Goal: Check status: Check status

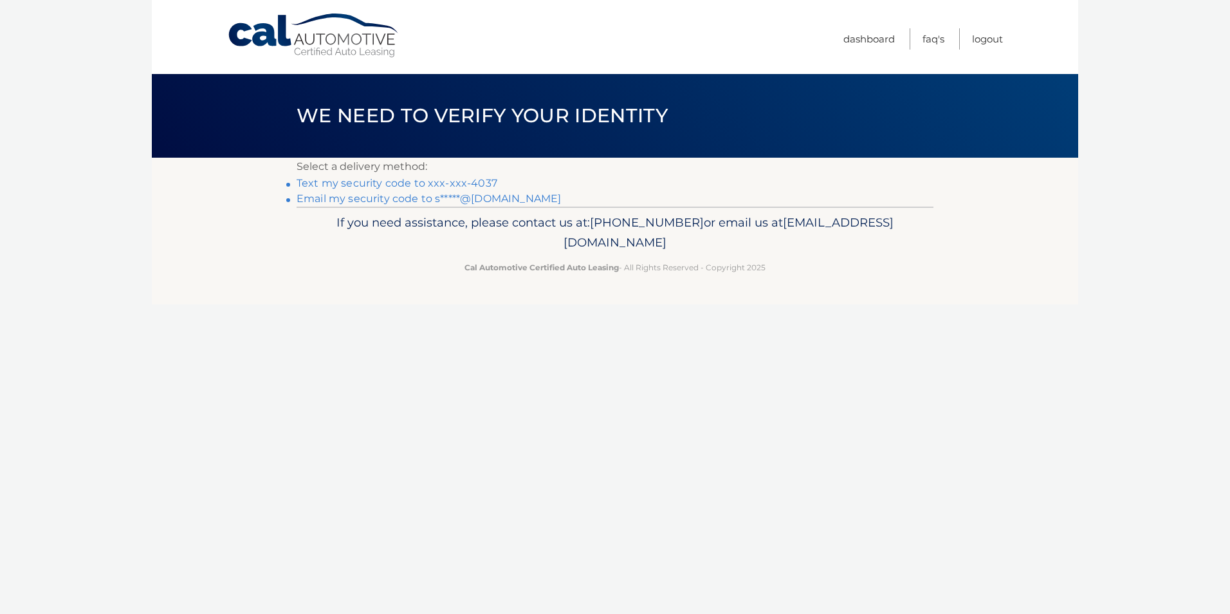
click at [417, 185] on link "Text my security code to xxx-xxx-4037" at bounding box center [397, 183] width 201 height 12
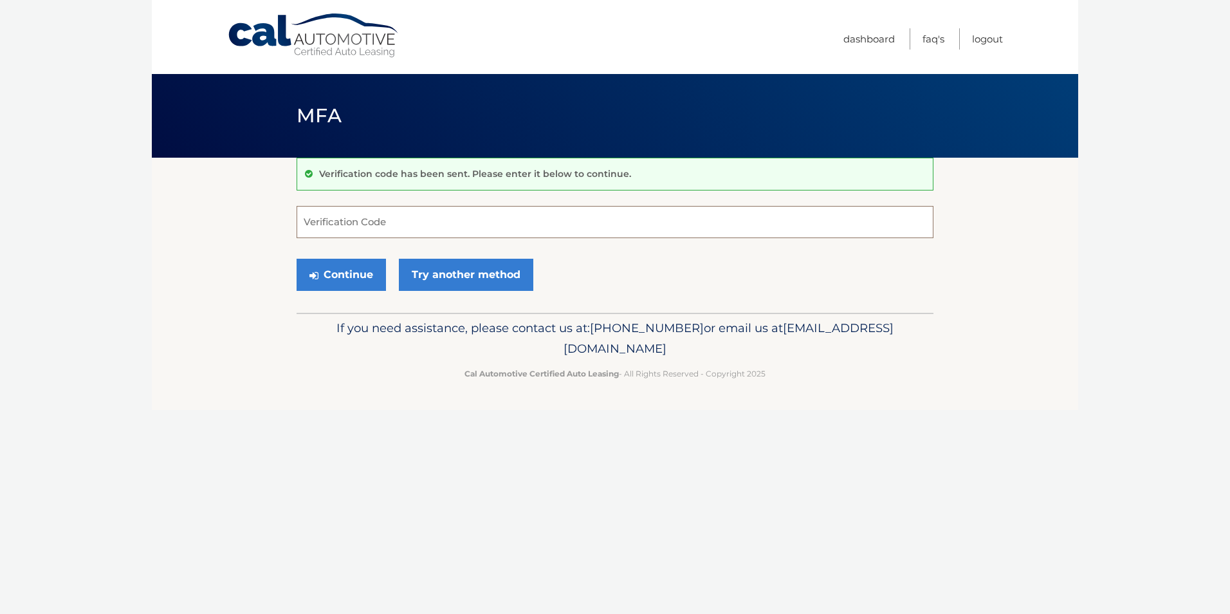
click at [465, 224] on input "Verification Code" at bounding box center [615, 222] width 637 height 32
type input "141470"
click at [353, 280] on button "Continue" at bounding box center [341, 275] width 89 height 32
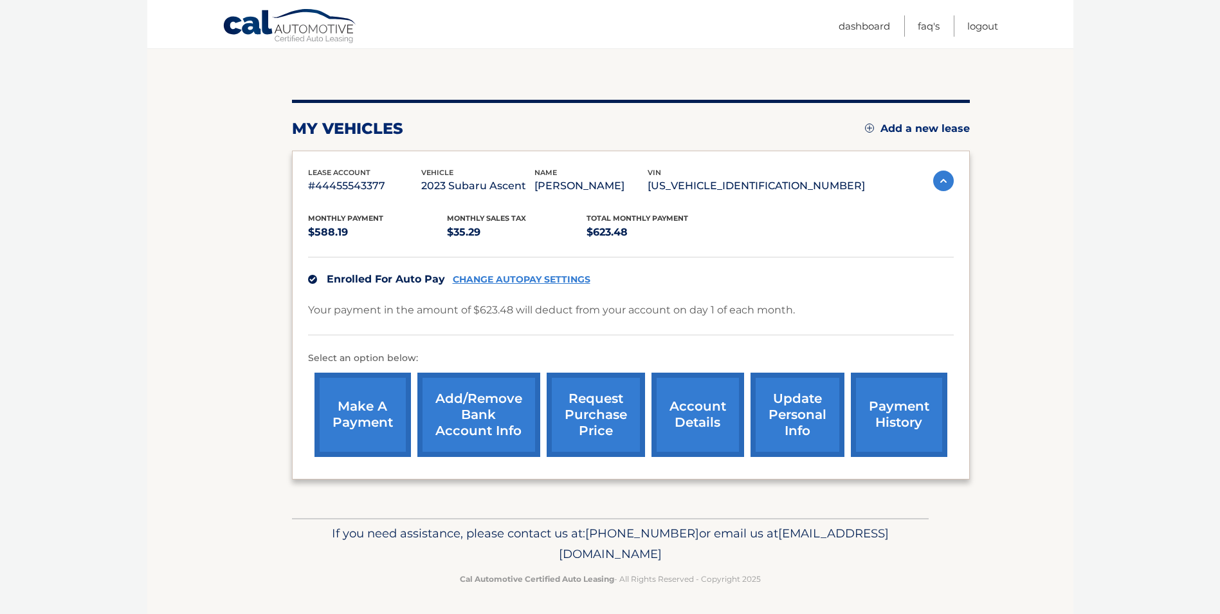
scroll to position [117, 0]
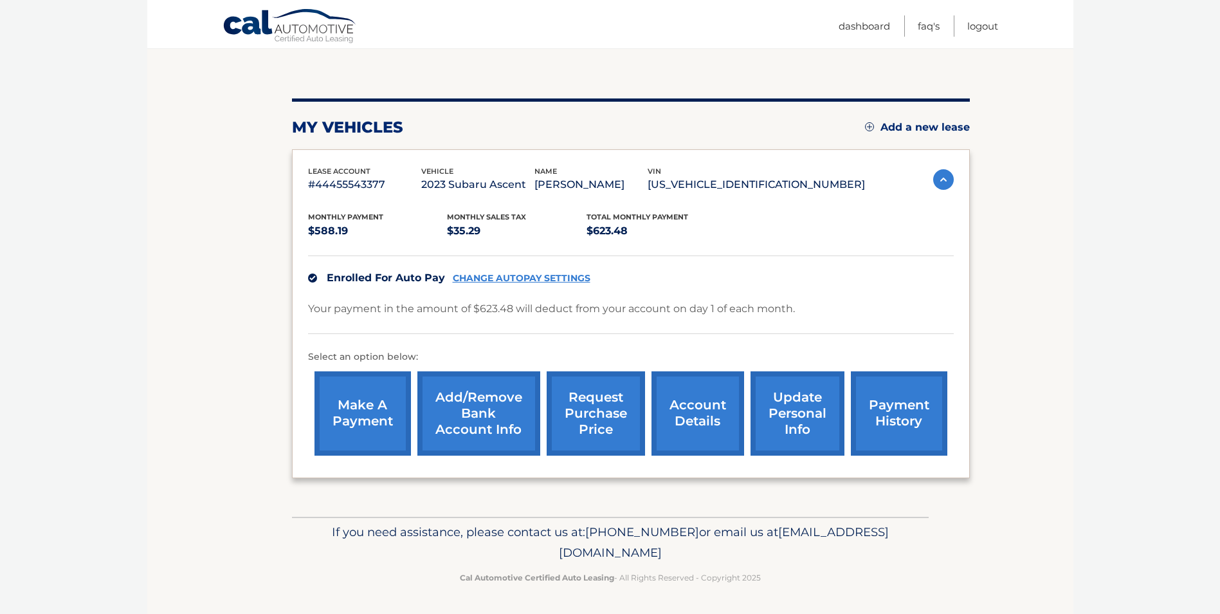
click at [695, 427] on link "account details" at bounding box center [698, 413] width 93 height 84
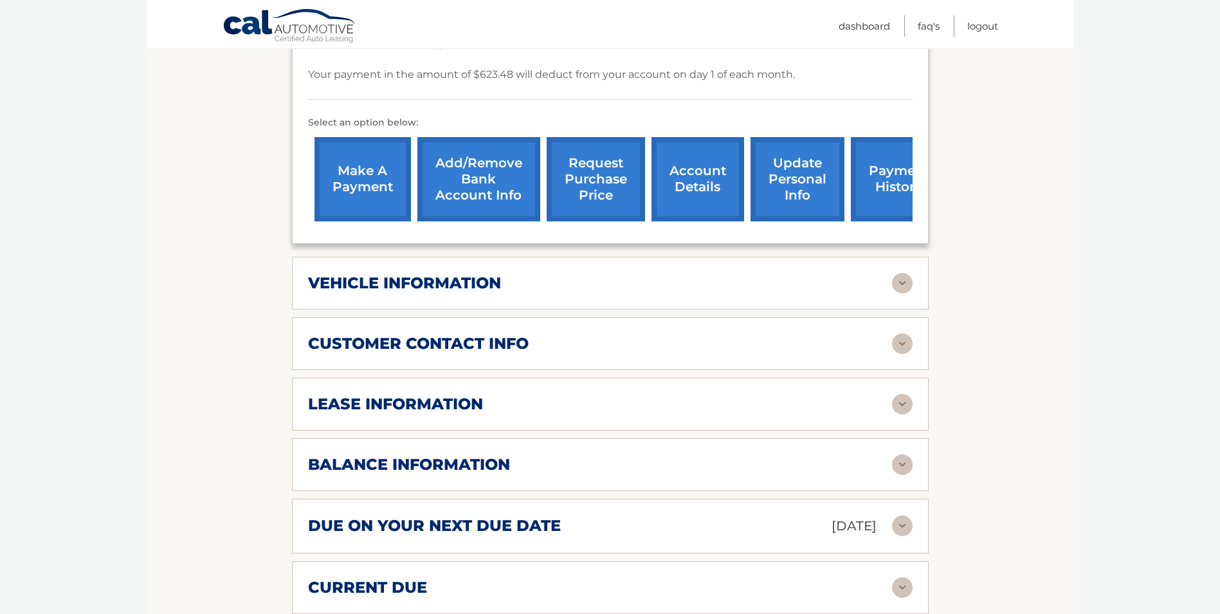
scroll to position [450, 0]
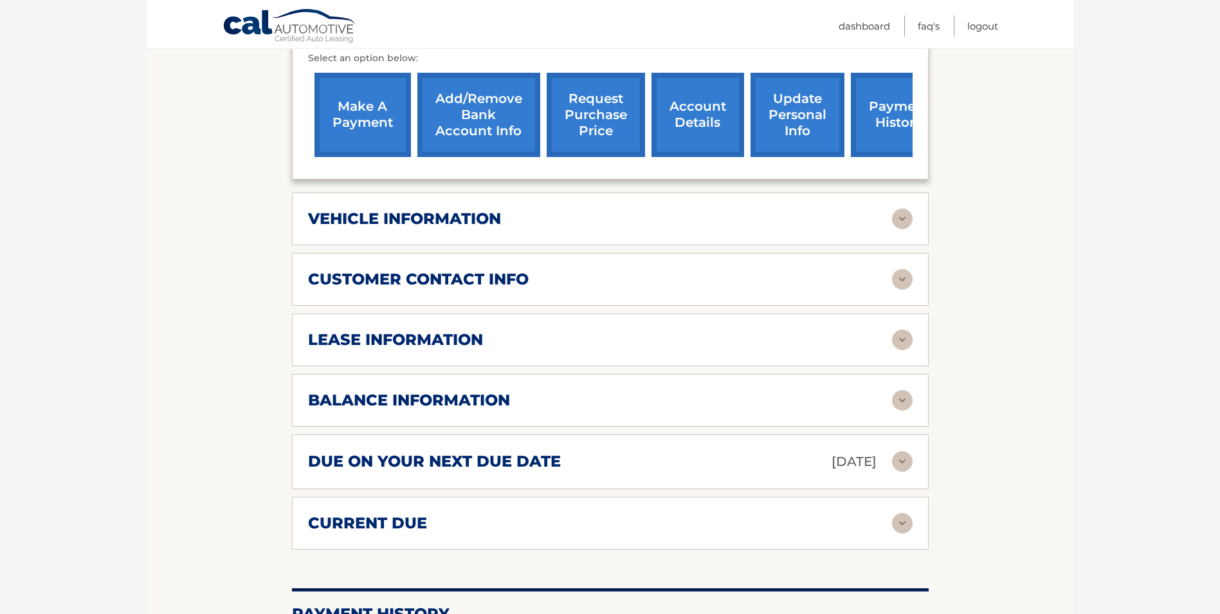
click at [565, 390] on div "balance information" at bounding box center [600, 399] width 584 height 19
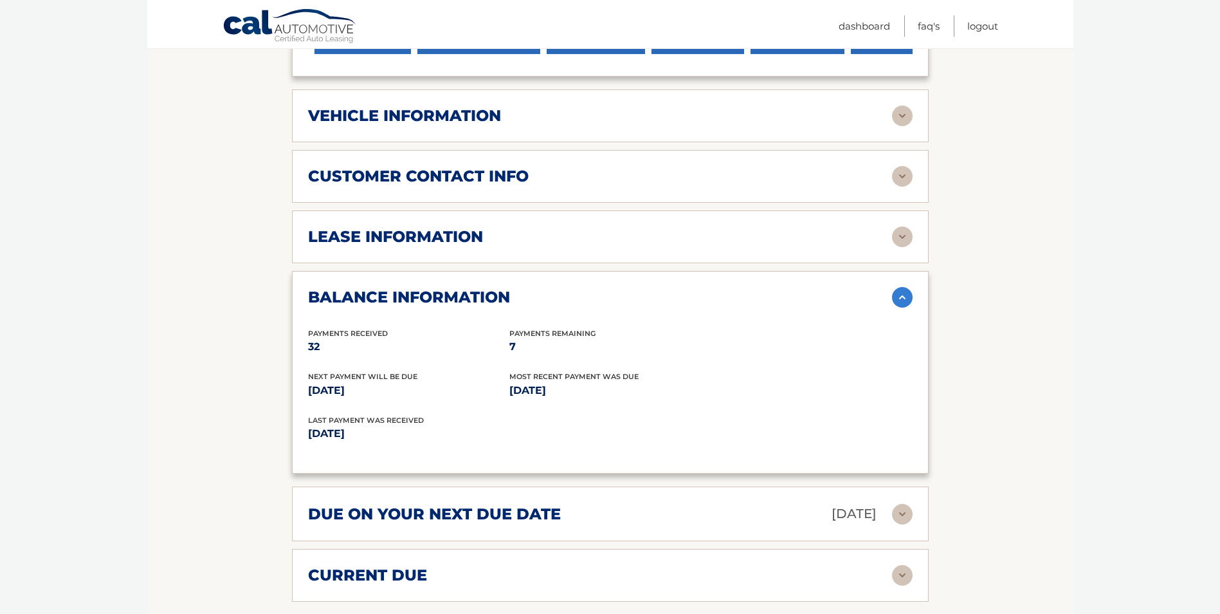
scroll to position [579, 0]
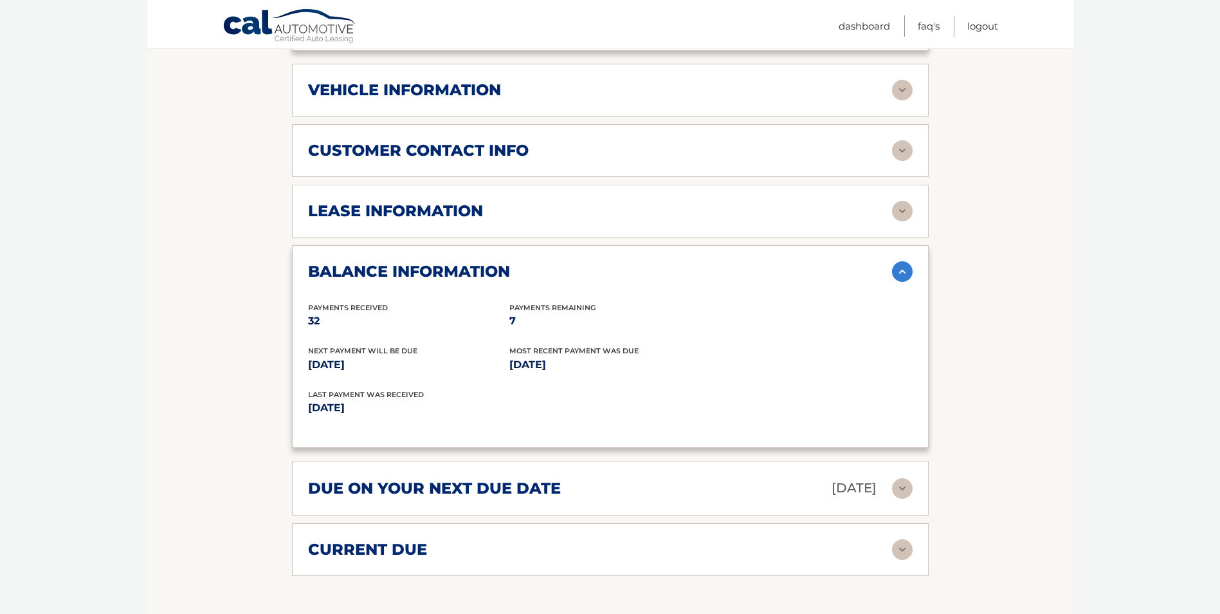
click at [439, 540] on div "current due" at bounding box center [600, 549] width 584 height 19
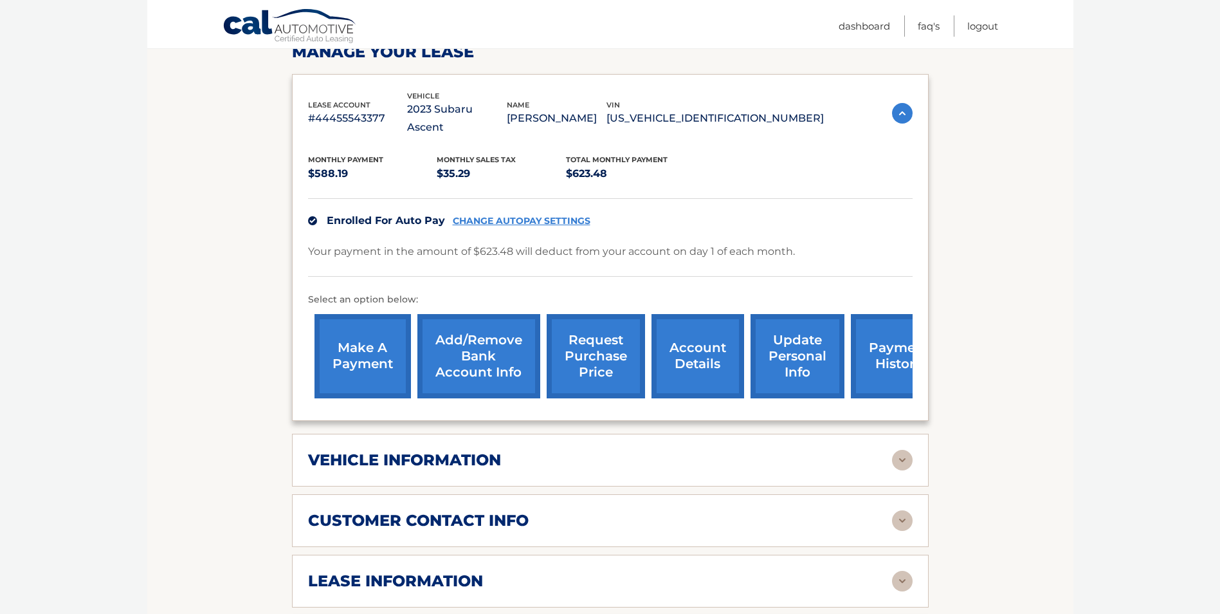
scroll to position [64, 0]
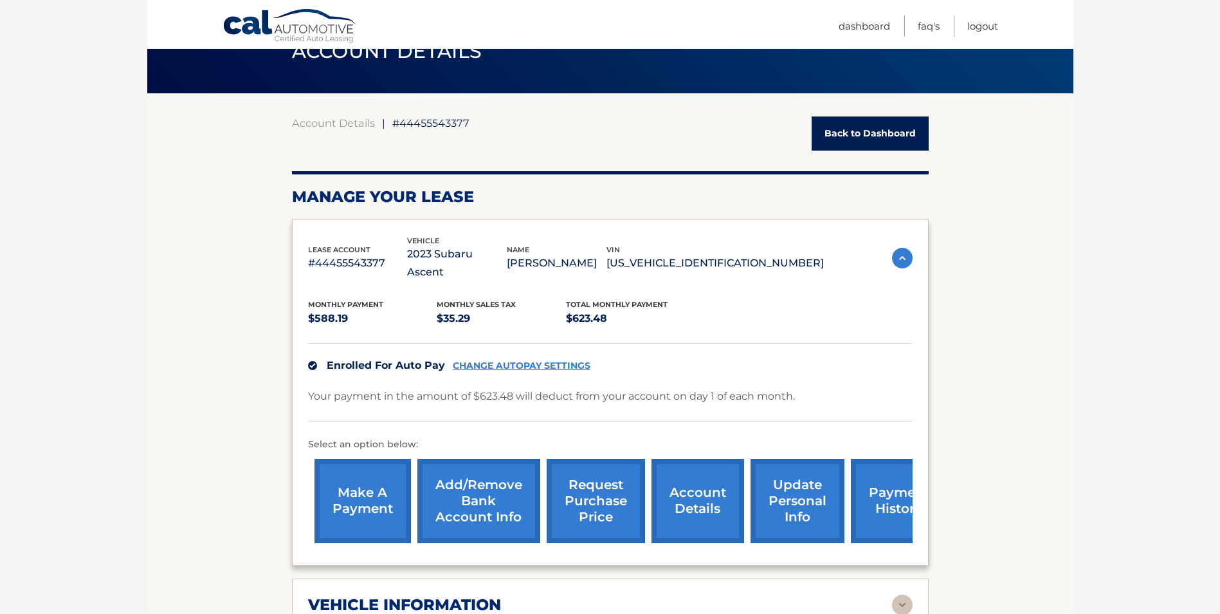
click at [593, 500] on link "request purchase price" at bounding box center [596, 501] width 98 height 84
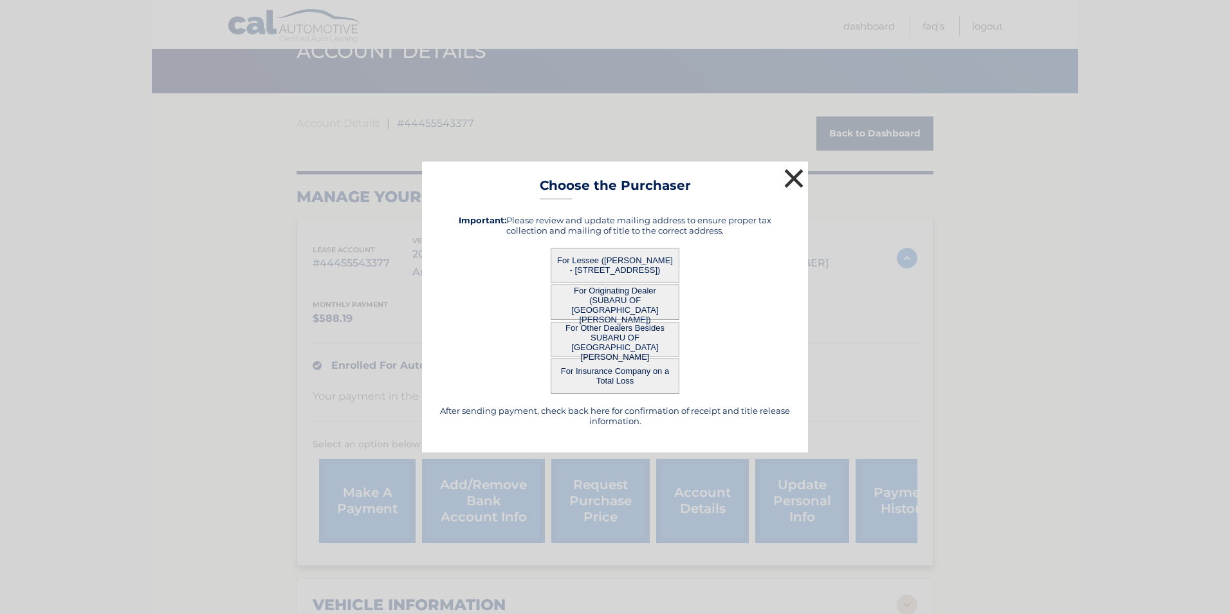
click at [791, 181] on button "×" at bounding box center [794, 178] width 26 height 26
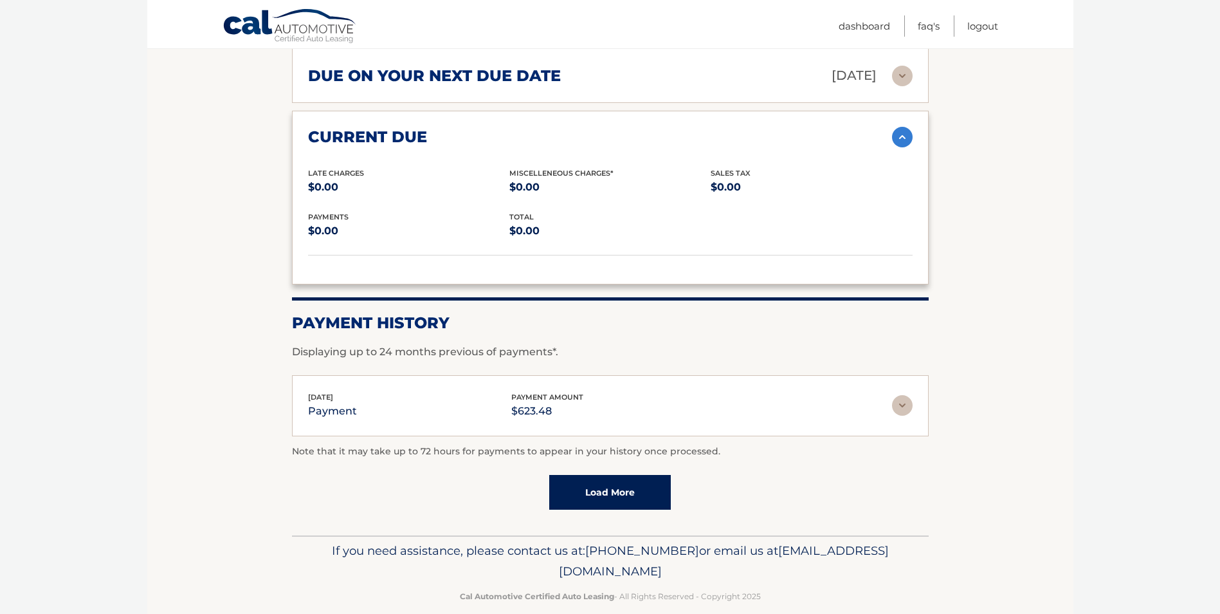
scroll to position [992, 0]
click at [615, 475] on link "Load More" at bounding box center [610, 491] width 122 height 35
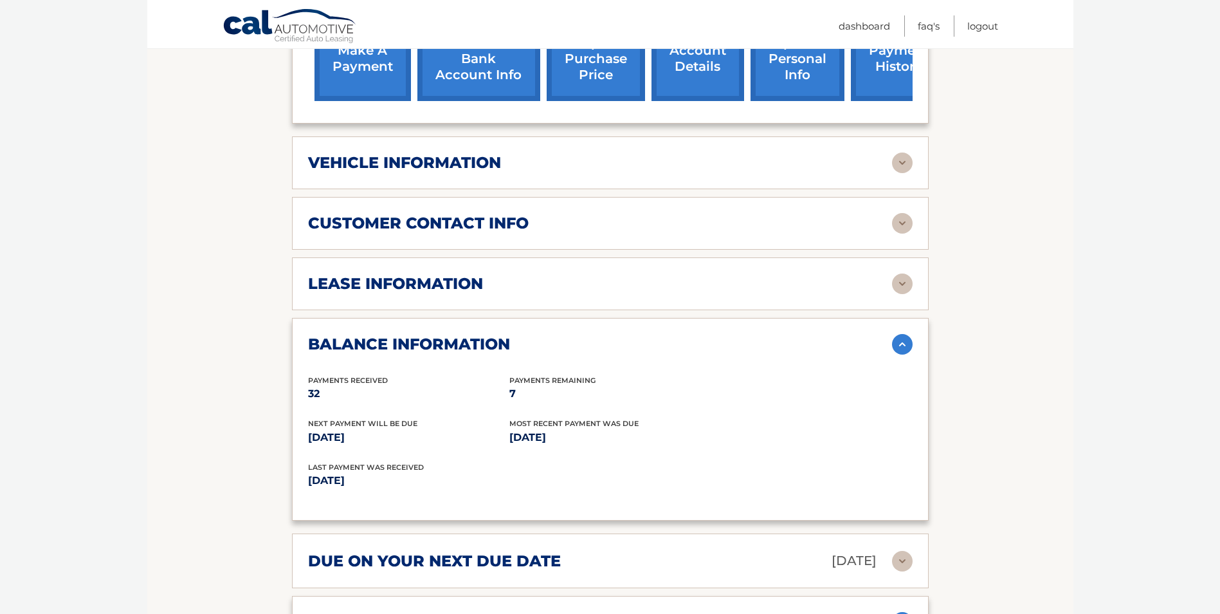
scroll to position [499, 0]
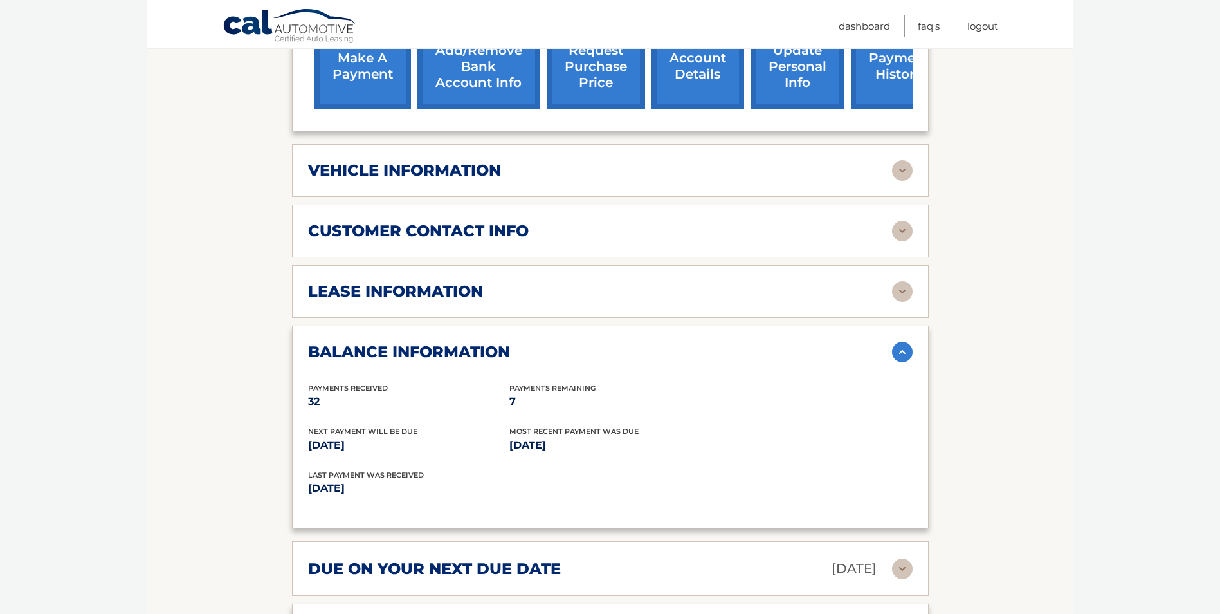
click at [463, 282] on h2 "lease information" at bounding box center [395, 291] width 175 height 19
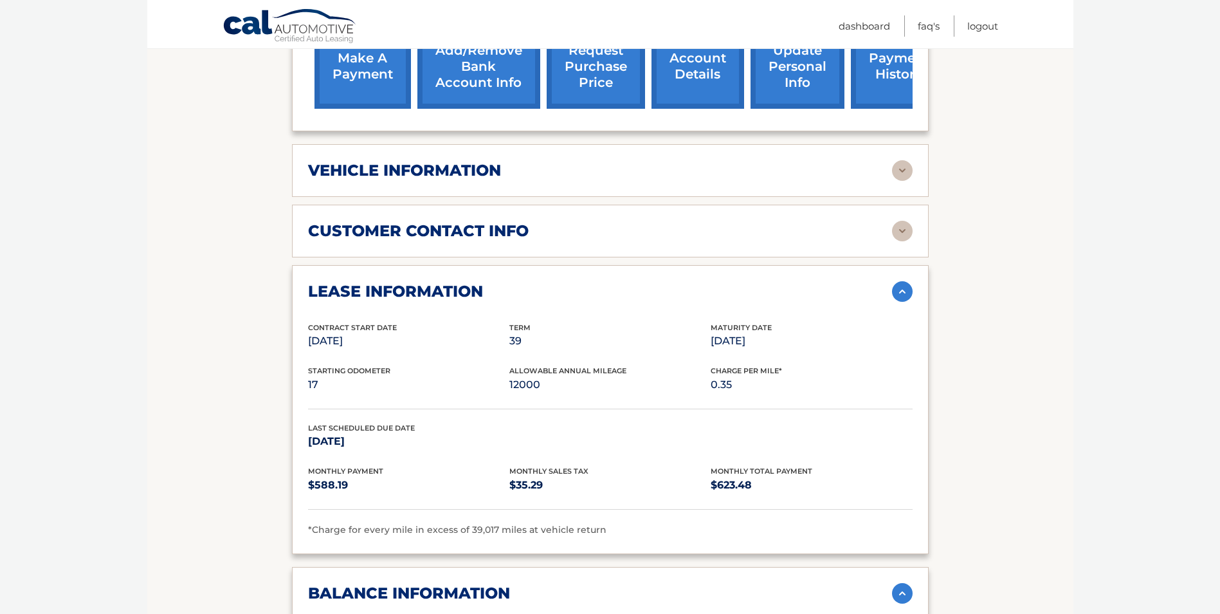
click at [410, 224] on div "customer contact info full name STEPHEN ISER street address 2175 SHEEPSHEAD DR …" at bounding box center [610, 231] width 637 height 53
click at [407, 161] on h2 "vehicle information" at bounding box center [404, 170] width 193 height 19
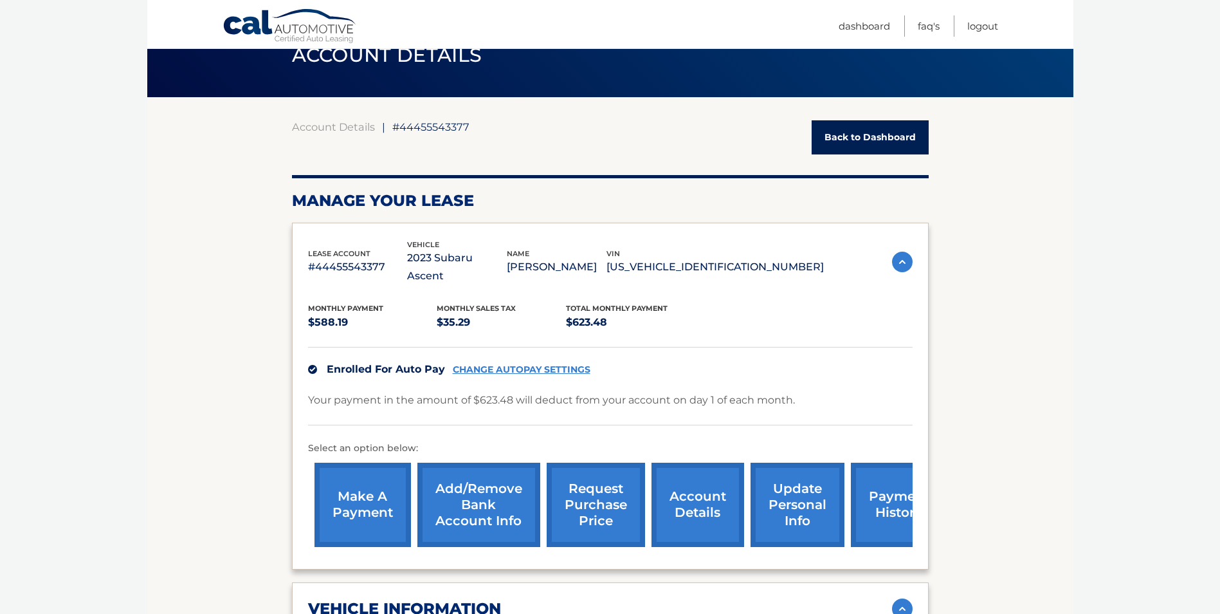
scroll to position [64, 0]
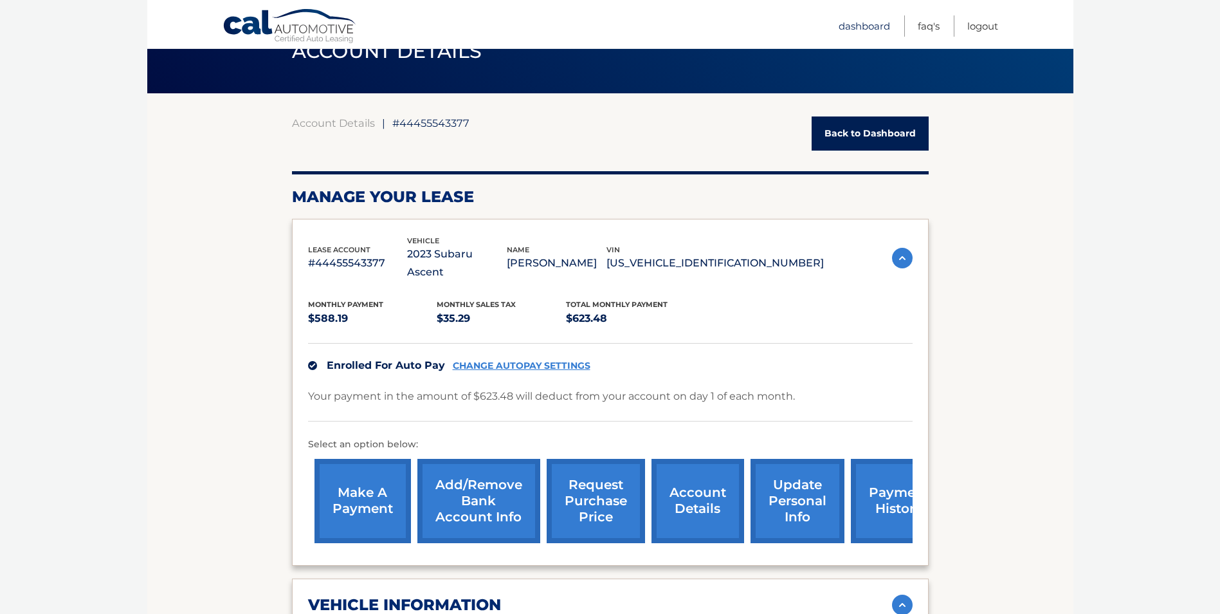
click at [853, 29] on link "Dashboard" at bounding box center [864, 25] width 51 height 21
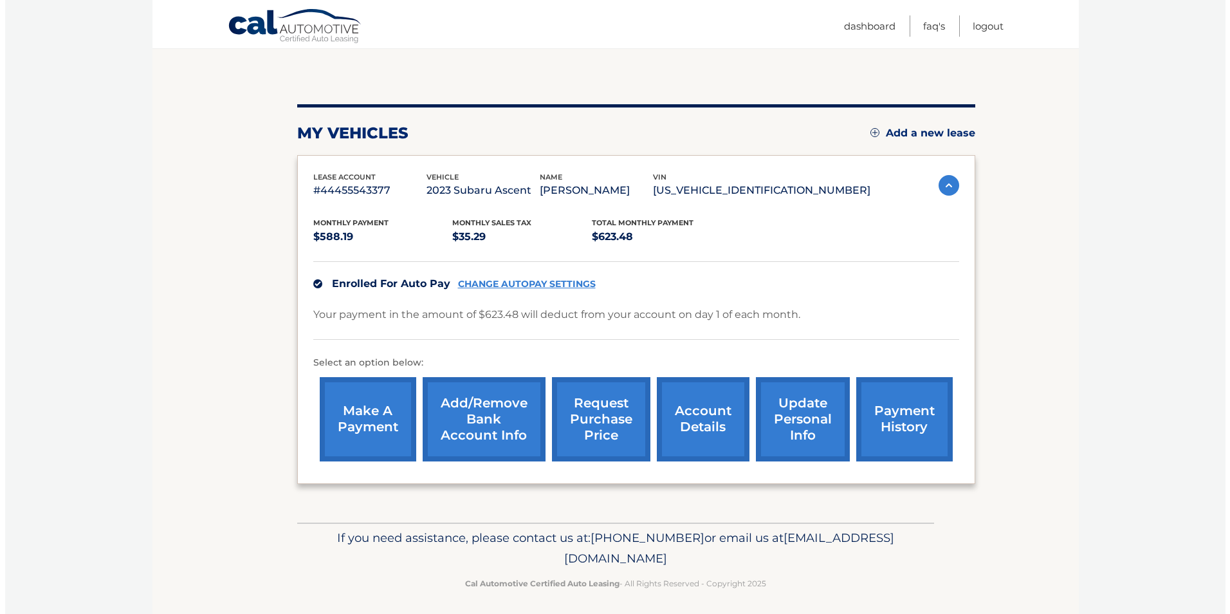
scroll to position [117, 0]
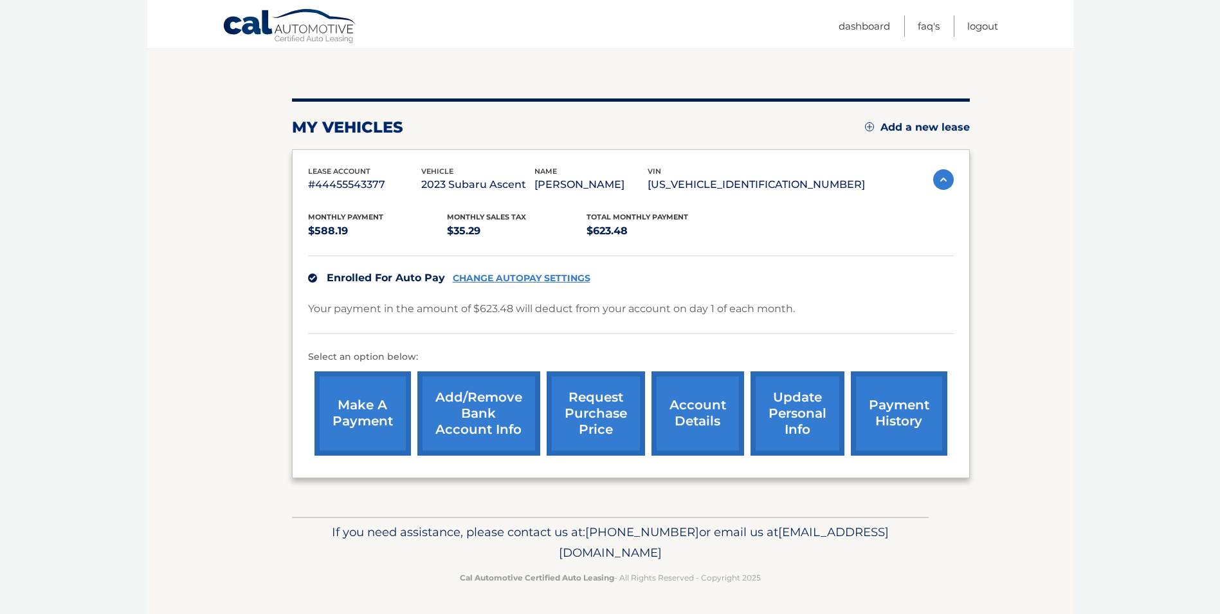
click at [595, 405] on link "request purchase price" at bounding box center [596, 413] width 98 height 84
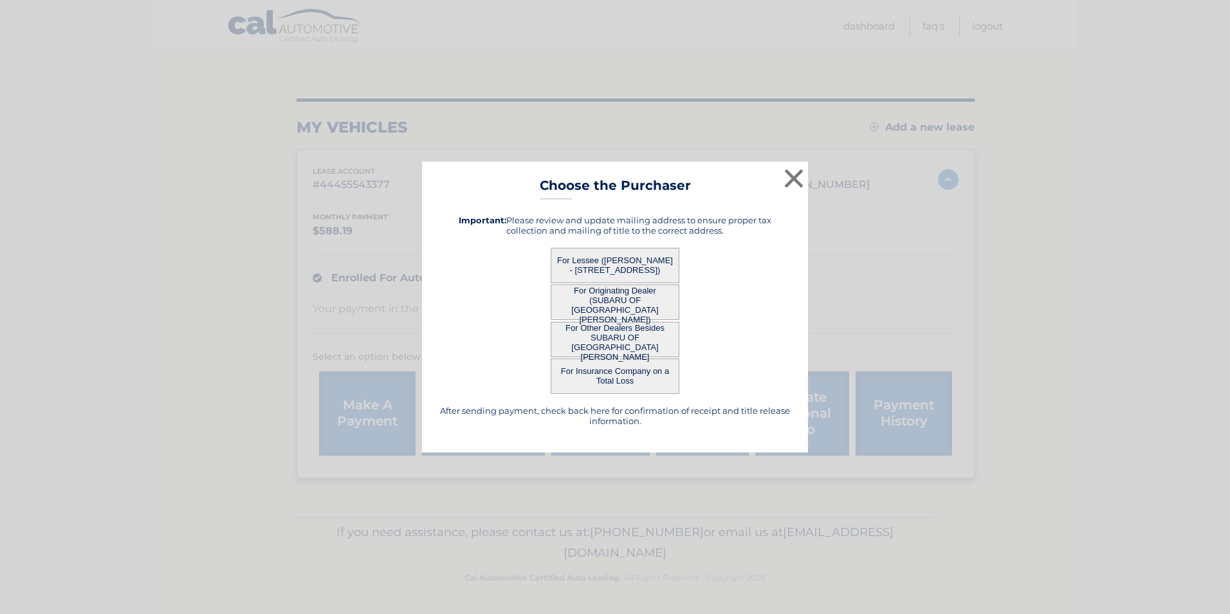
click at [626, 269] on button "For Lessee ([PERSON_NAME] - [STREET_ADDRESS])" at bounding box center [615, 265] width 129 height 35
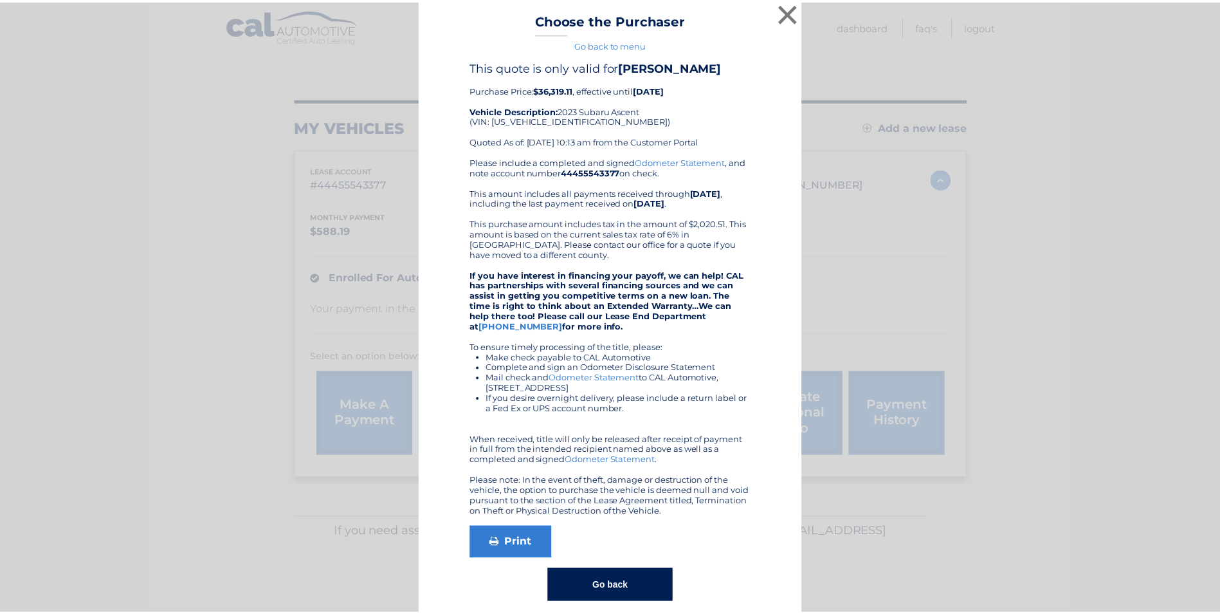
scroll to position [0, 0]
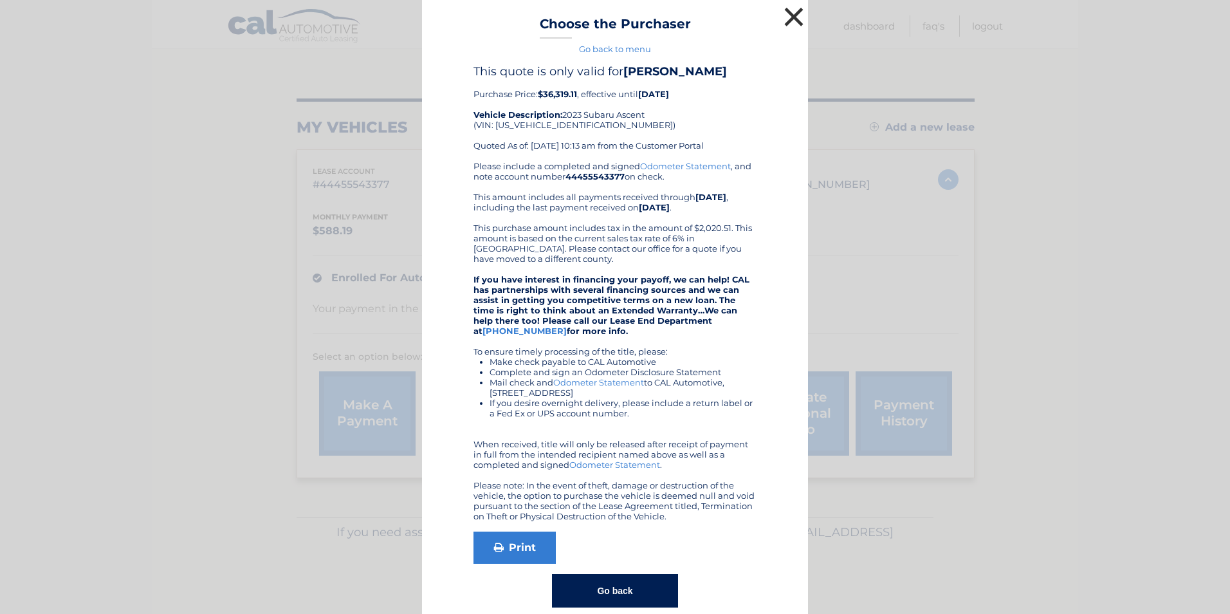
click at [792, 15] on button "×" at bounding box center [794, 17] width 26 height 26
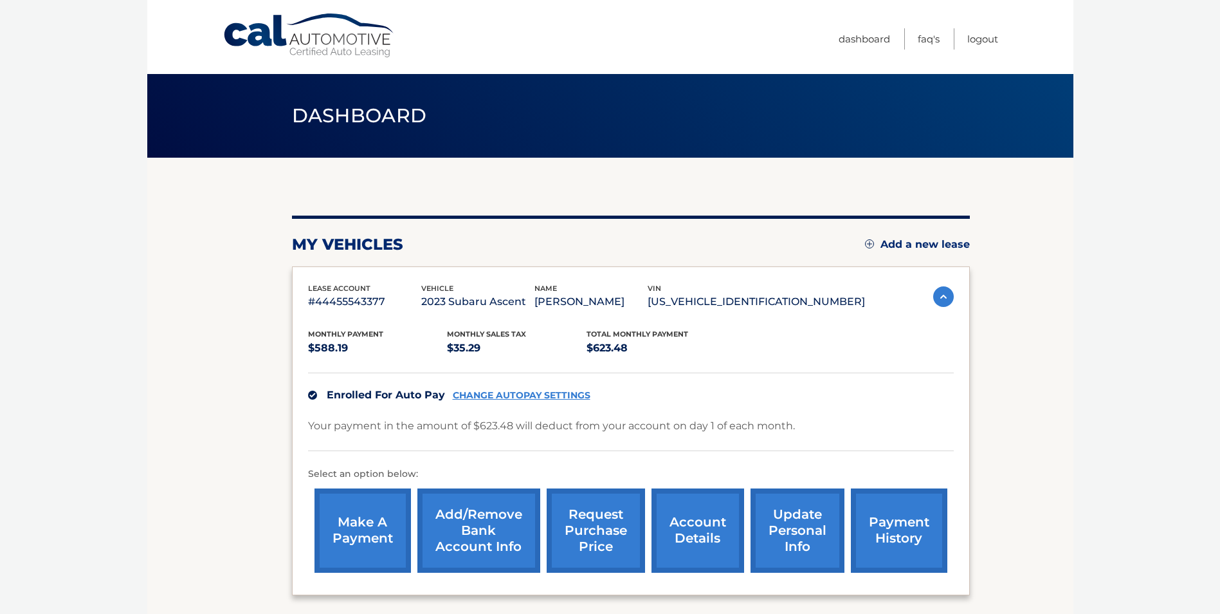
scroll to position [117, 0]
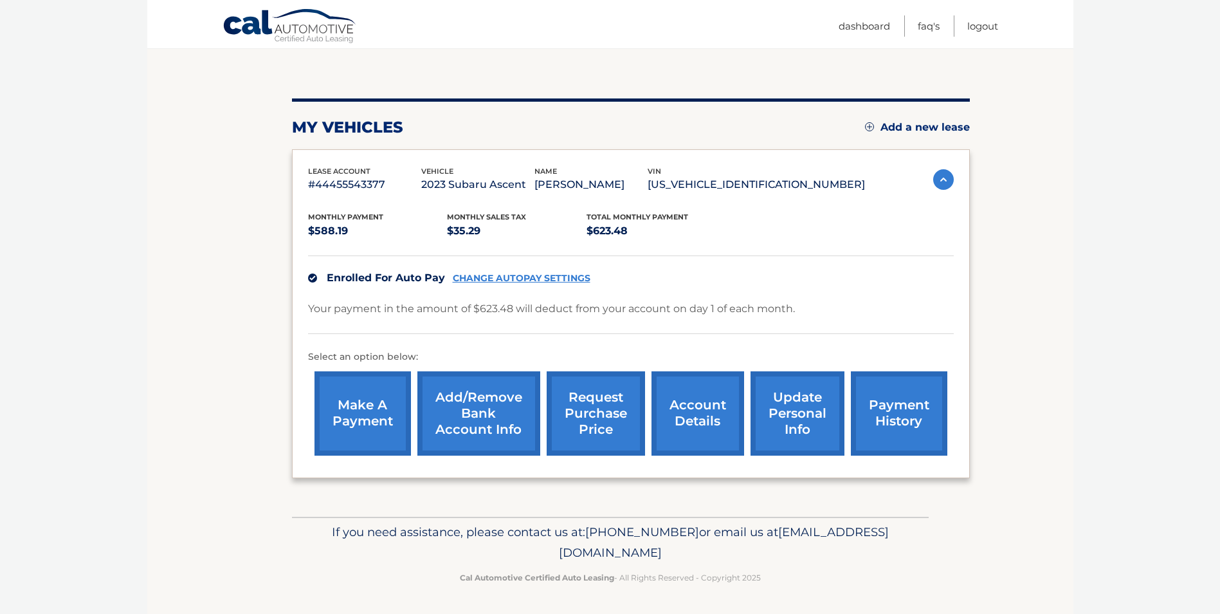
click at [699, 405] on link "account details" at bounding box center [698, 413] width 93 height 84
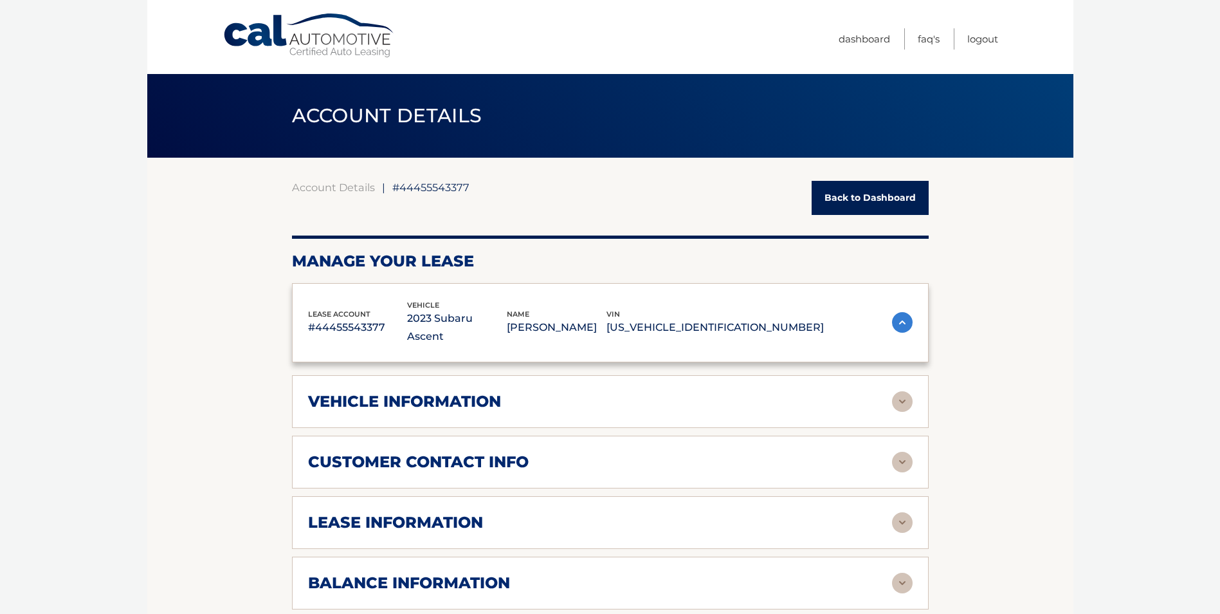
click at [722, 452] on div "customer contact info" at bounding box center [610, 462] width 605 height 21
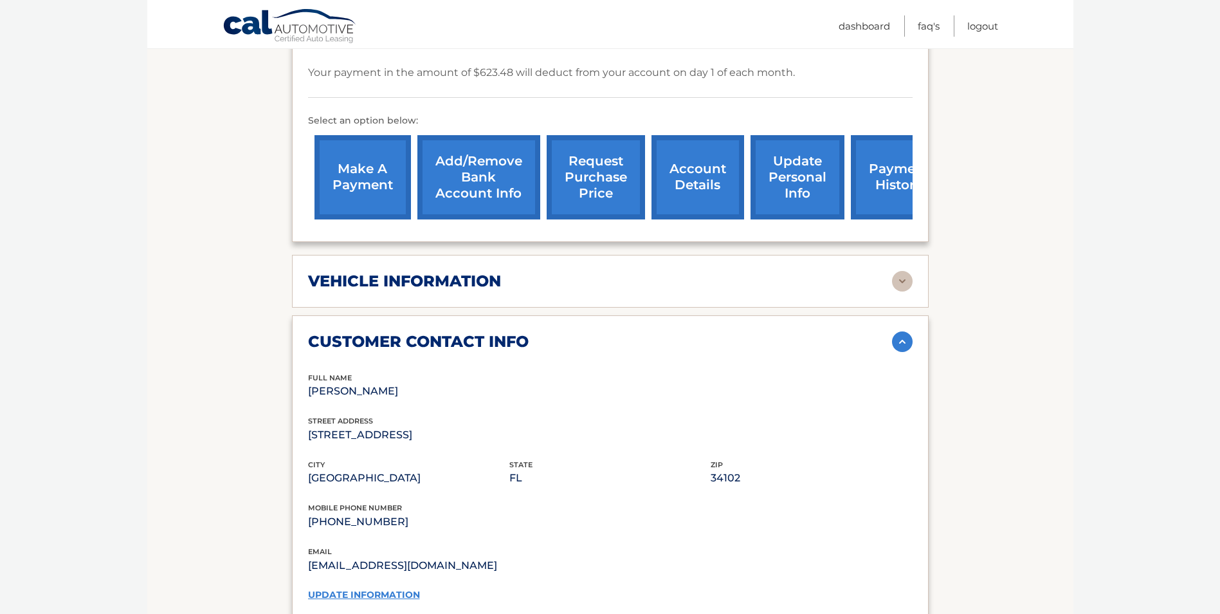
scroll to position [386, 0]
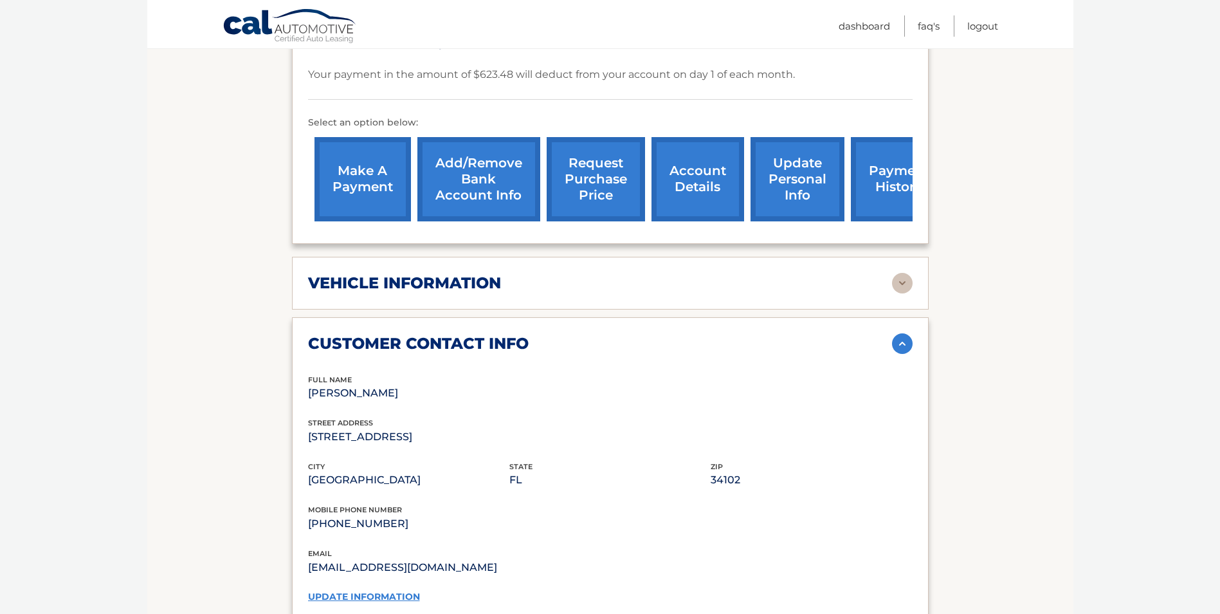
click at [895, 333] on img at bounding box center [902, 343] width 21 height 21
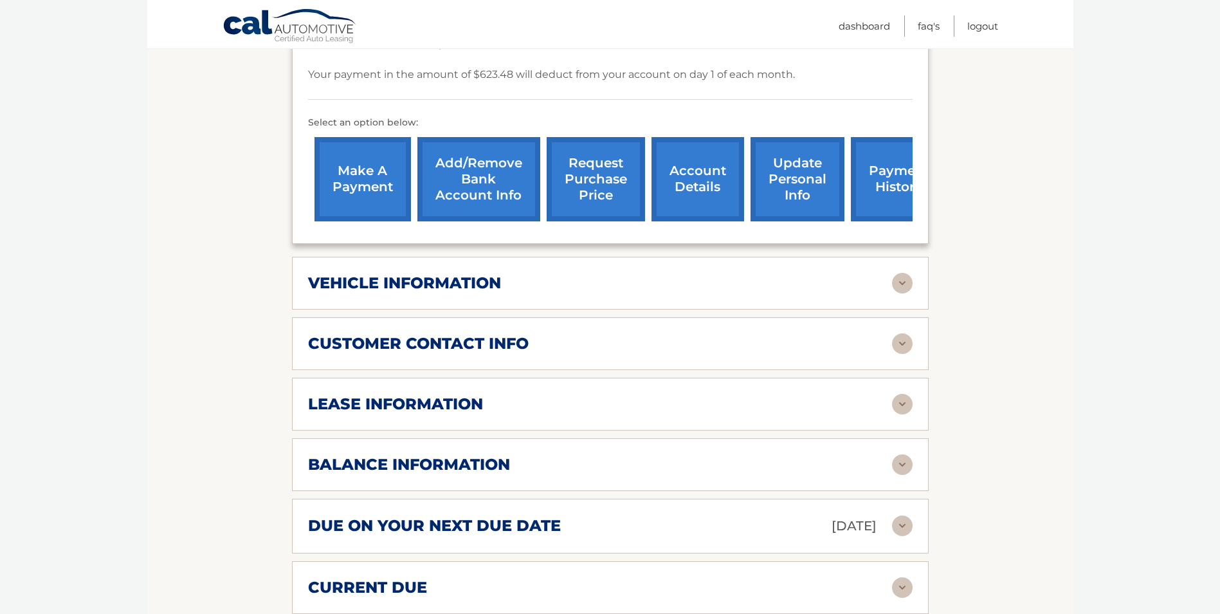
click at [462, 394] on h2 "lease information" at bounding box center [395, 403] width 175 height 19
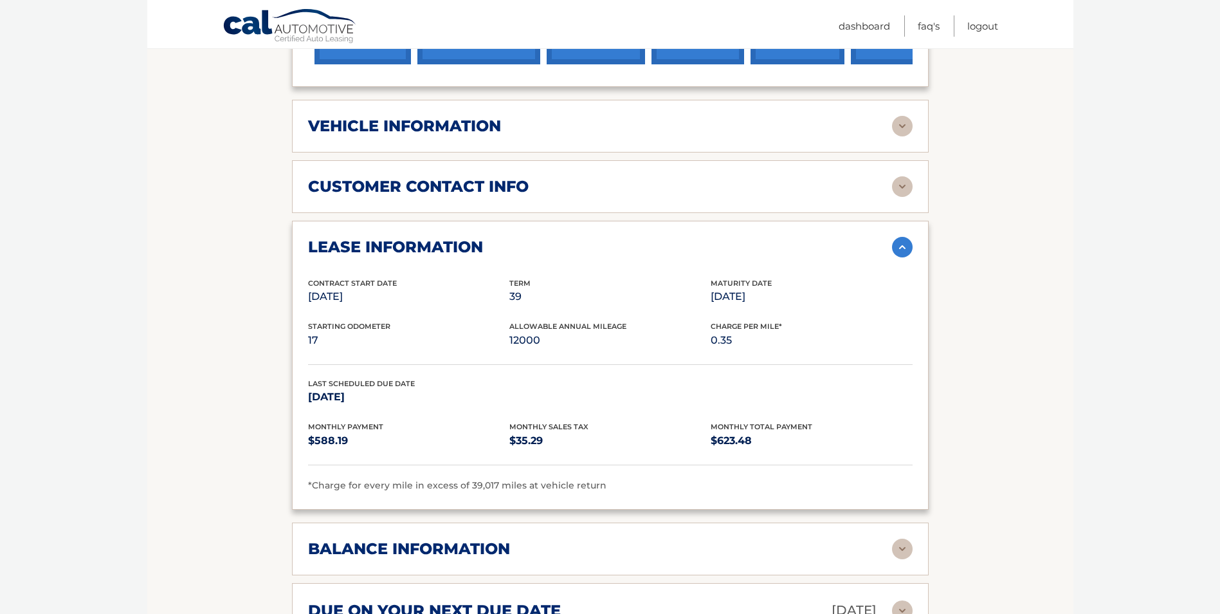
scroll to position [579, 0]
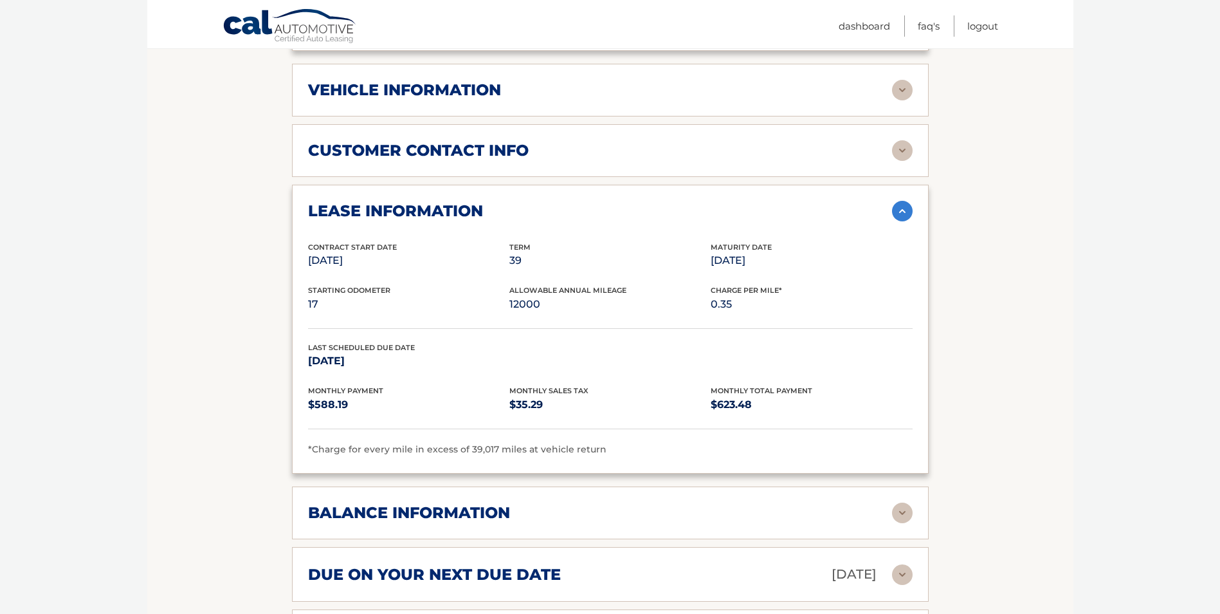
click at [897, 201] on img at bounding box center [902, 211] width 21 height 21
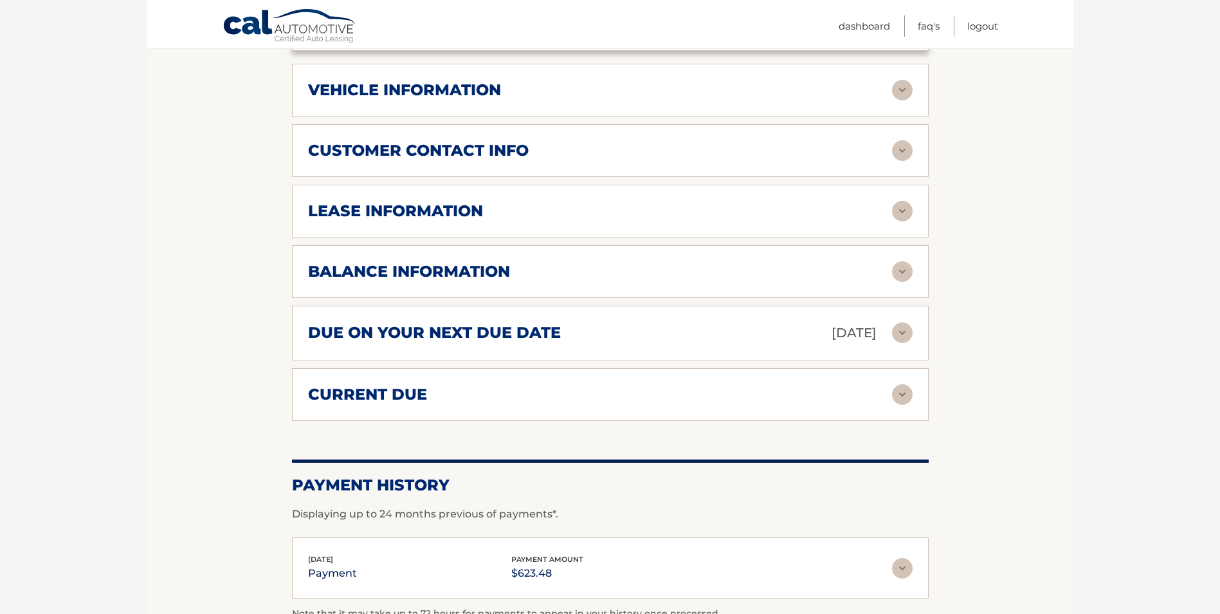
click at [906, 261] on img at bounding box center [902, 271] width 21 height 21
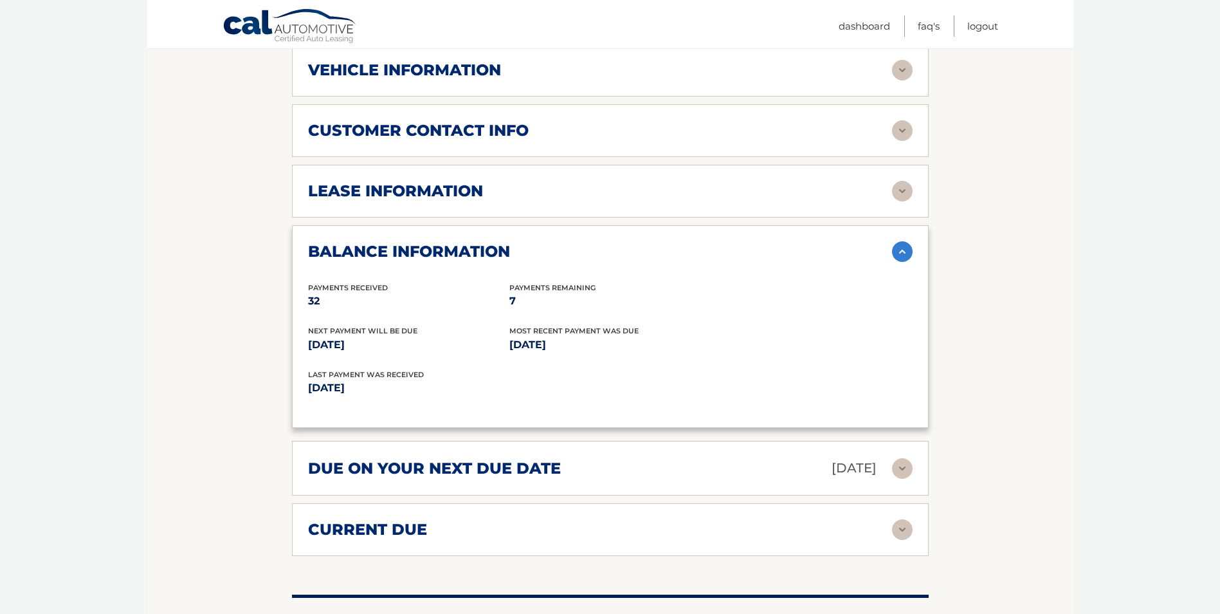
scroll to position [450, 0]
